Goal: Information Seeking & Learning: Learn about a topic

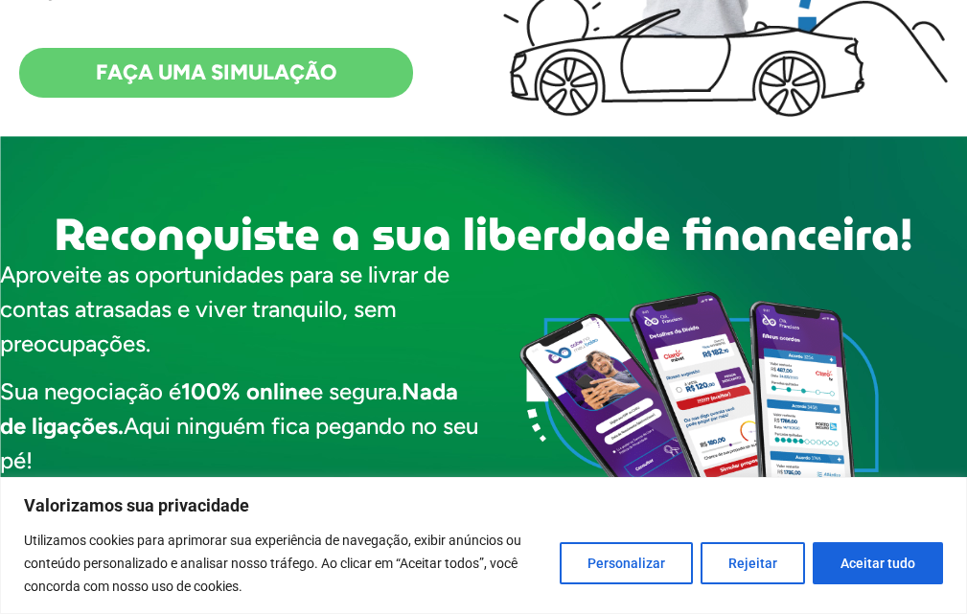
click at [848, 558] on button "Aceitar tudo" at bounding box center [878, 563] width 130 height 42
checkbox input "true"
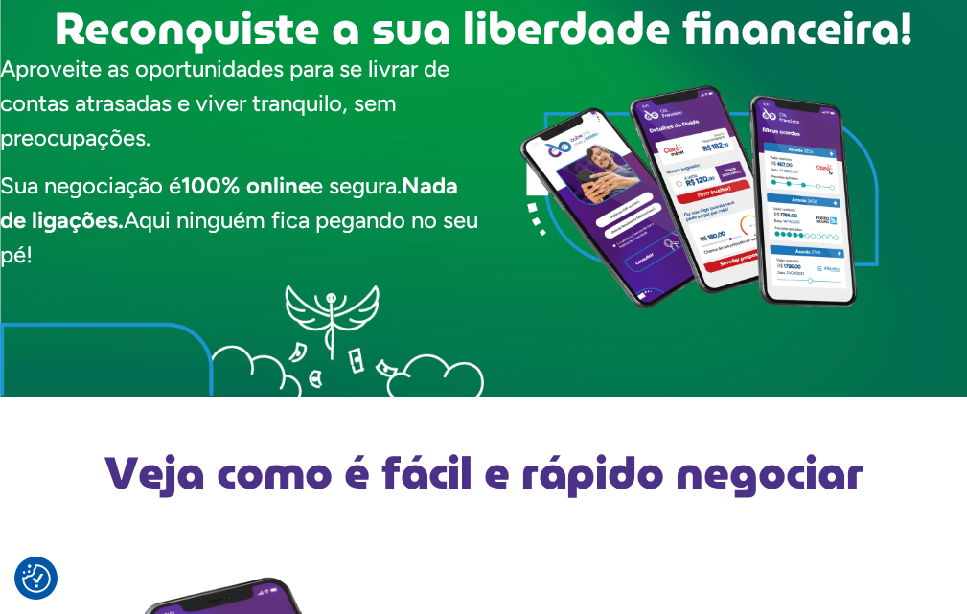
scroll to position [958, 0]
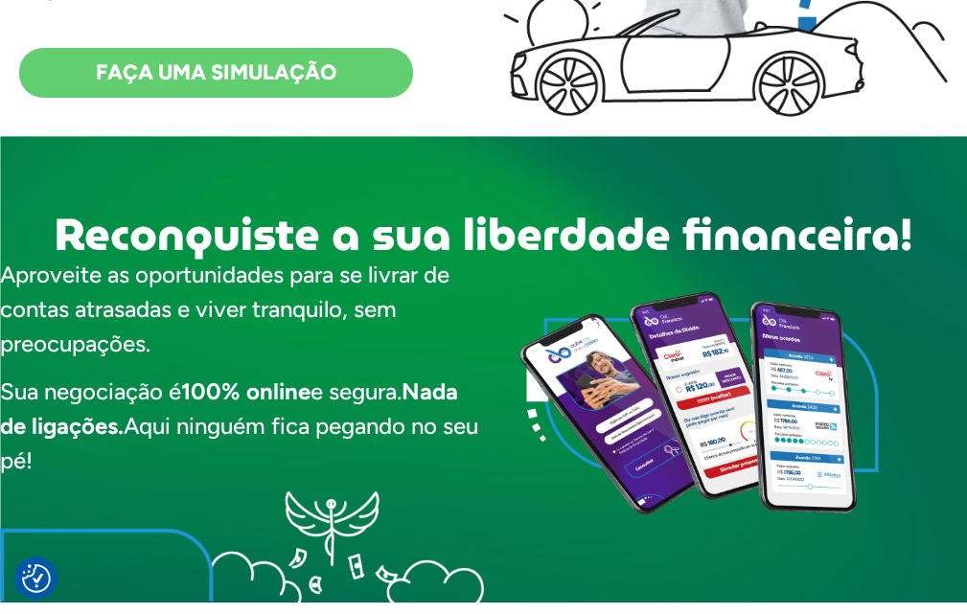
click at [161, 79] on span "FAÇA UMA SIMULAÇÃO" at bounding box center [216, 72] width 241 height 21
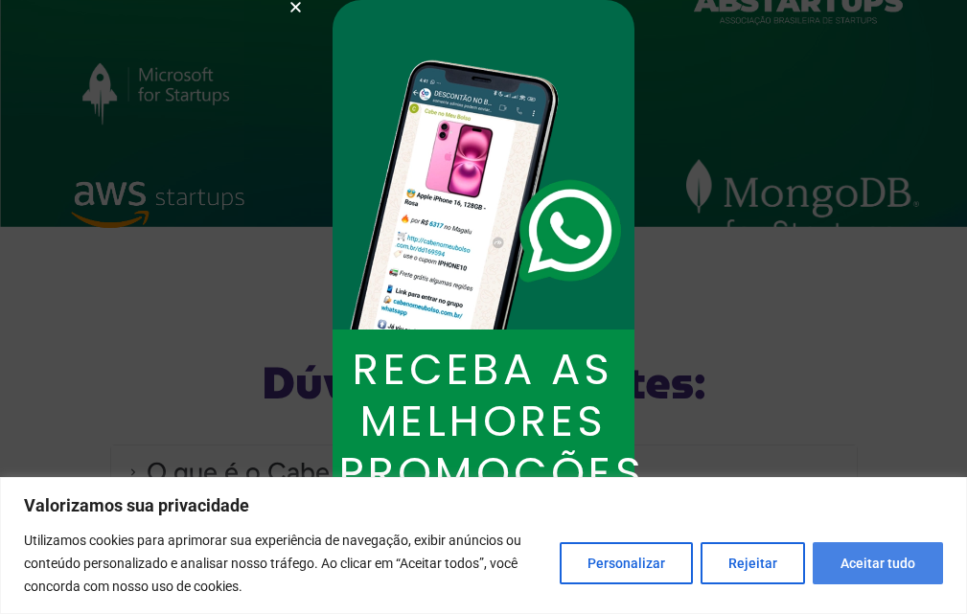
click at [863, 550] on button "Aceitar tudo" at bounding box center [878, 563] width 130 height 42
checkbox input "true"
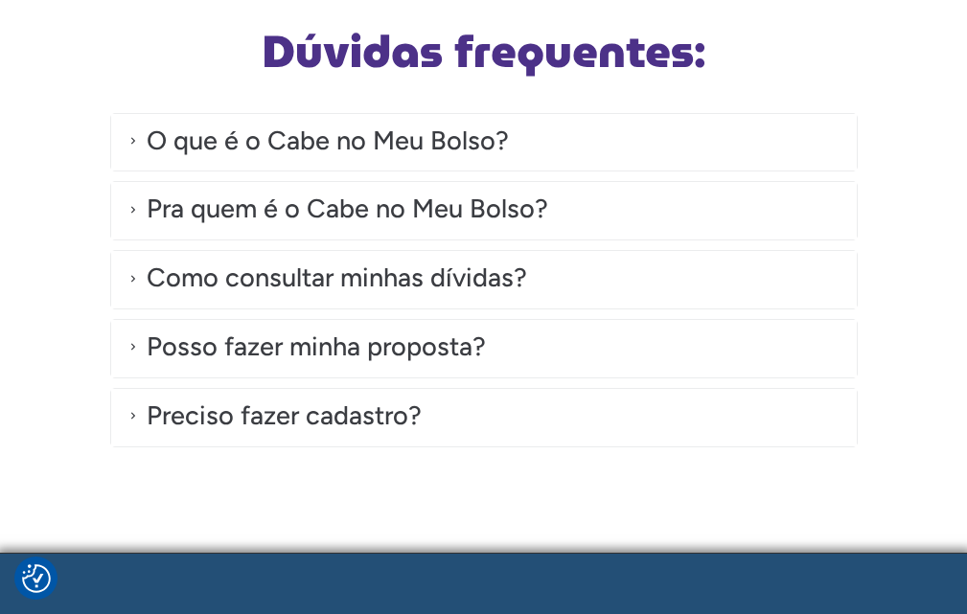
scroll to position [5225, 0]
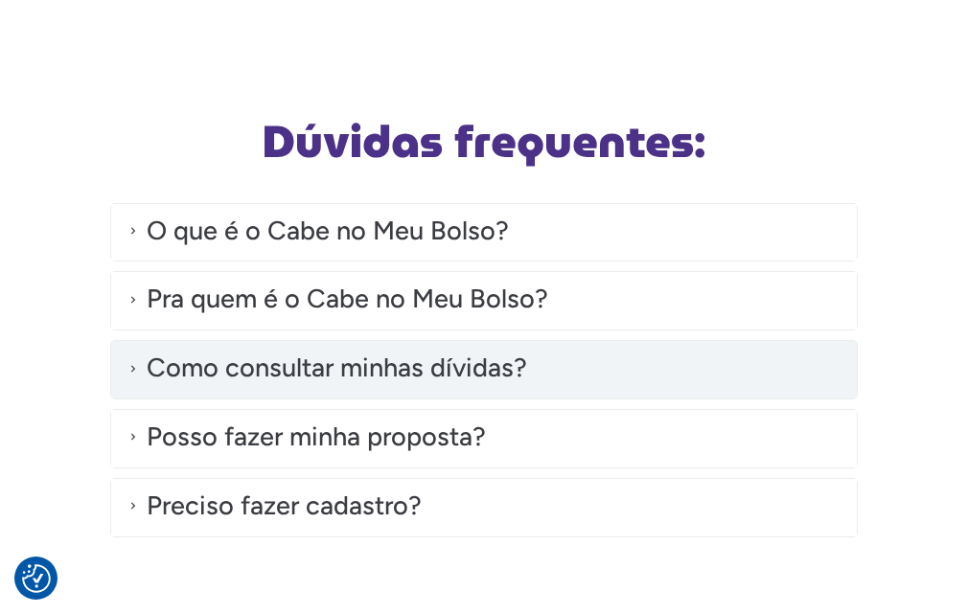
click at [331, 388] on div "Como consultar minhas dívidas?" at bounding box center [337, 368] width 380 height 39
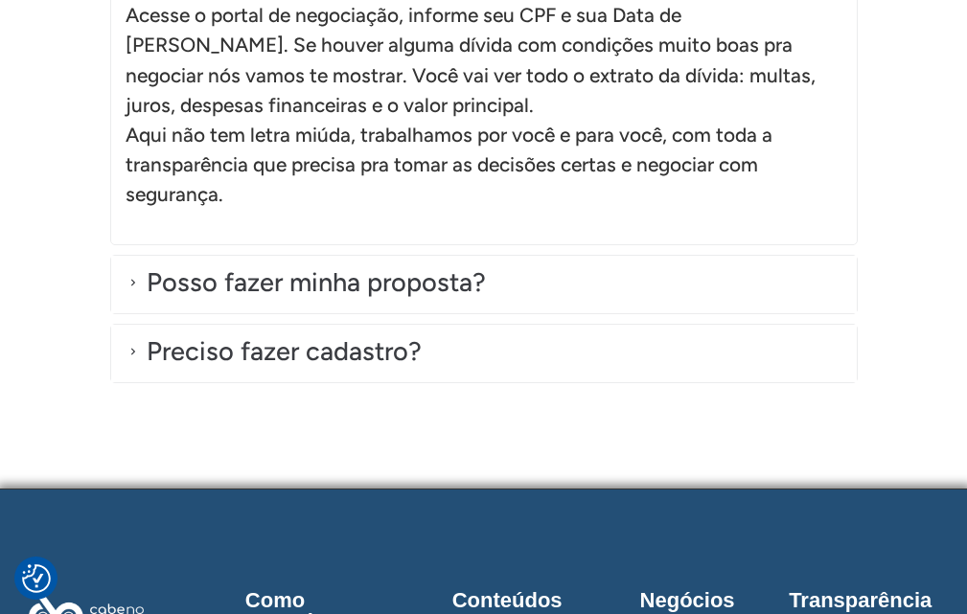
scroll to position [5704, 0]
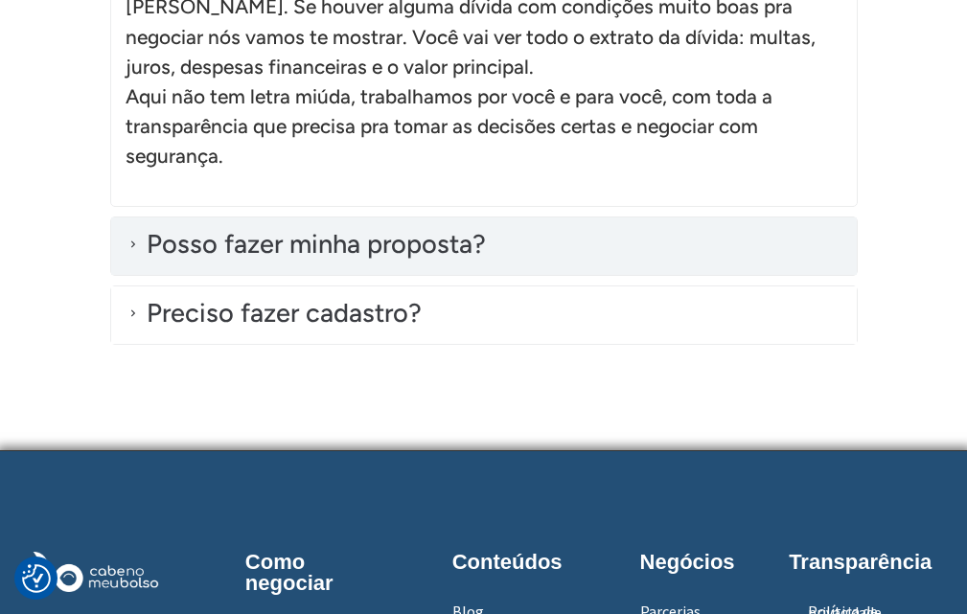
click at [346, 264] on div "Posso fazer minha proposta?" at bounding box center [316, 244] width 339 height 39
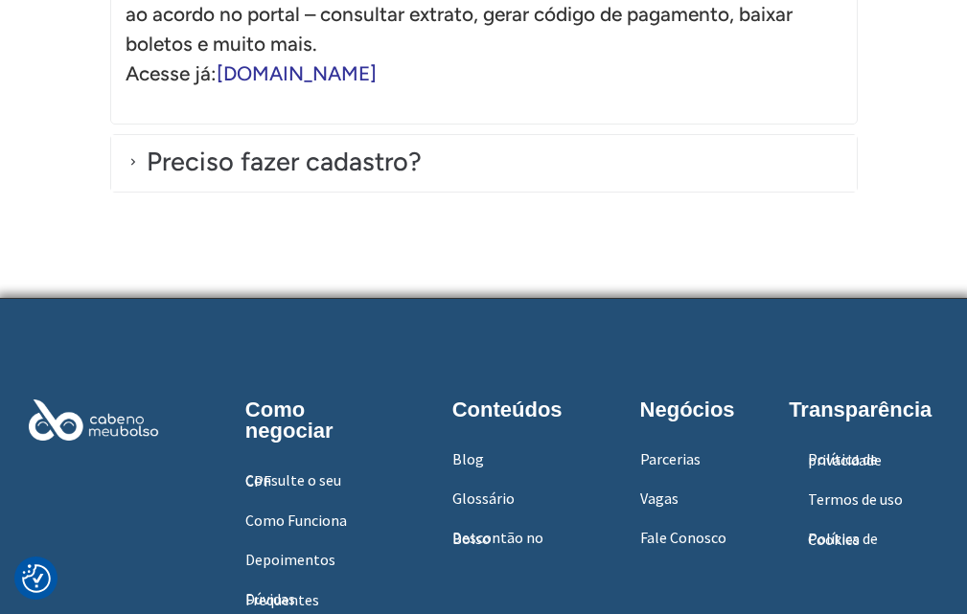
scroll to position [6279, 0]
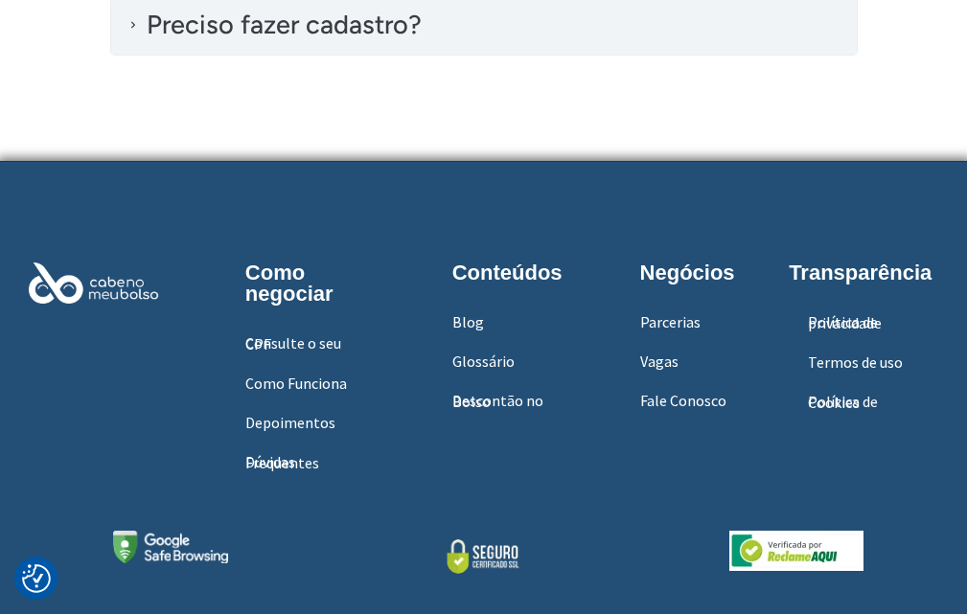
click at [323, 56] on div "Preciso fazer cadastro?" at bounding box center [484, 26] width 746 height 57
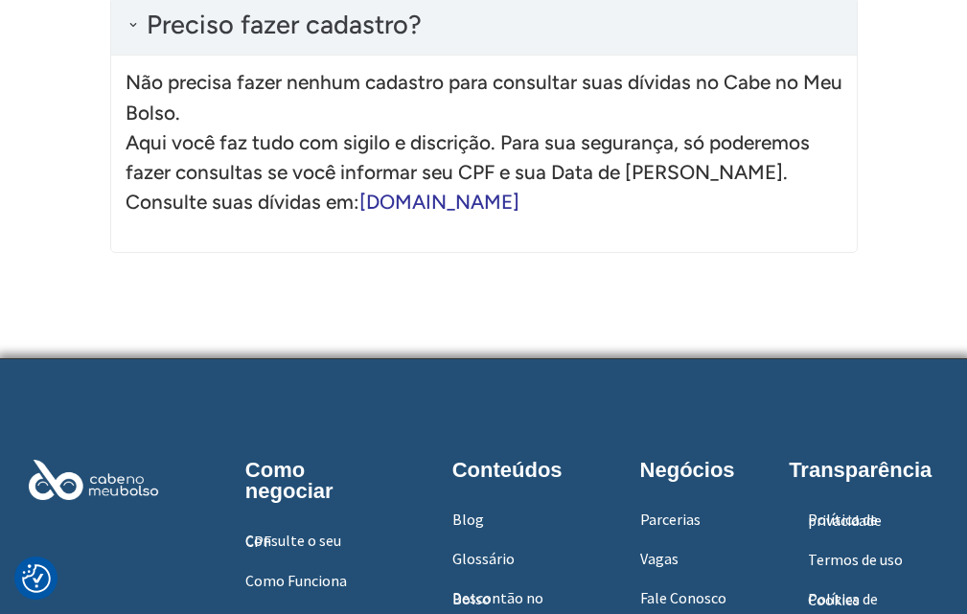
click at [442, 214] on link "[DOMAIN_NAME]" at bounding box center [439, 202] width 160 height 24
